Goal: Find specific page/section: Find specific page/section

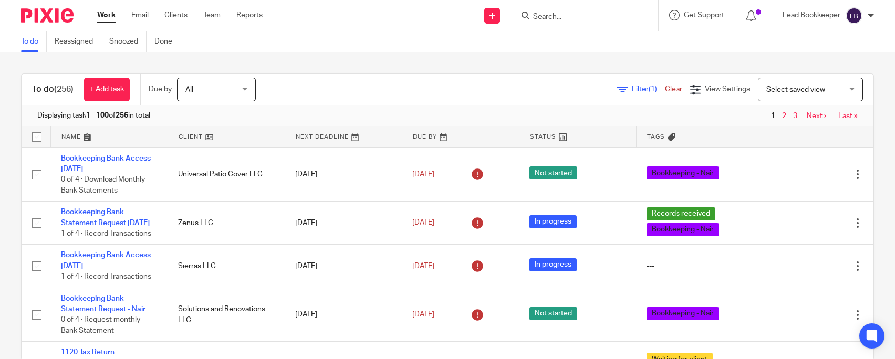
click at [529, 14] on div at bounding box center [583, 15] width 122 height 13
click at [550, 20] on input "Search" at bounding box center [579, 17] width 95 height 9
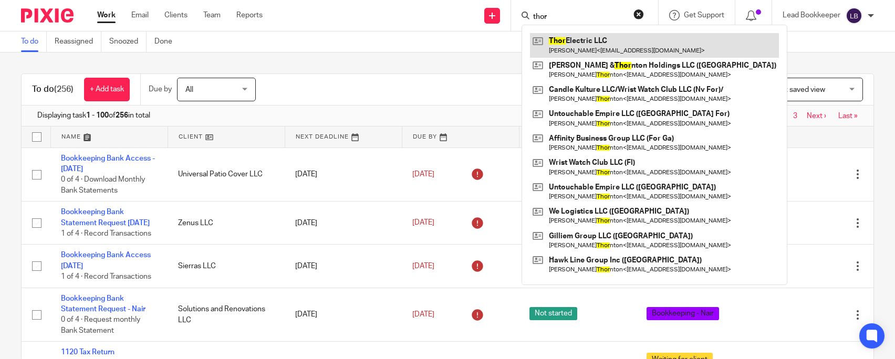
type input "thor"
click at [581, 45] on link at bounding box center [654, 45] width 249 height 24
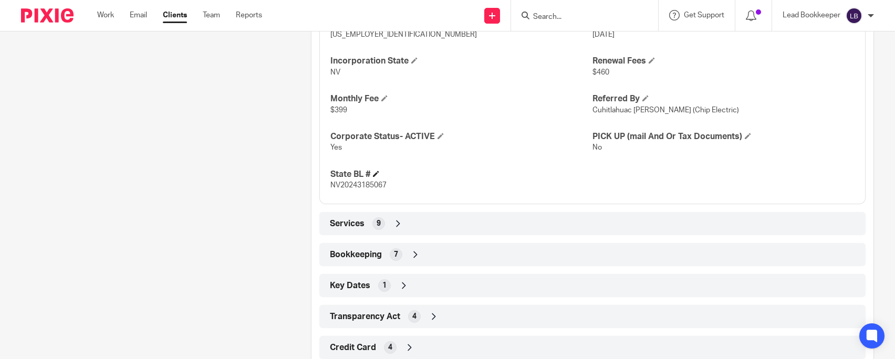
scroll to position [502, 0]
